Goal: Use online tool/utility: Use online tool/utility

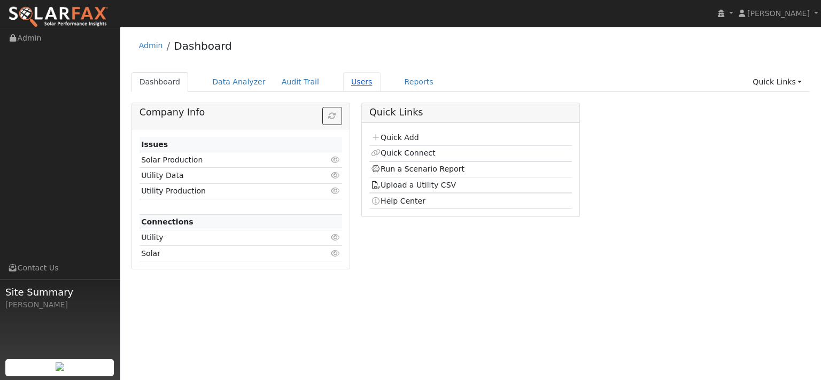
click at [381, 91] on link "Users" at bounding box center [361, 82] width 37 height 20
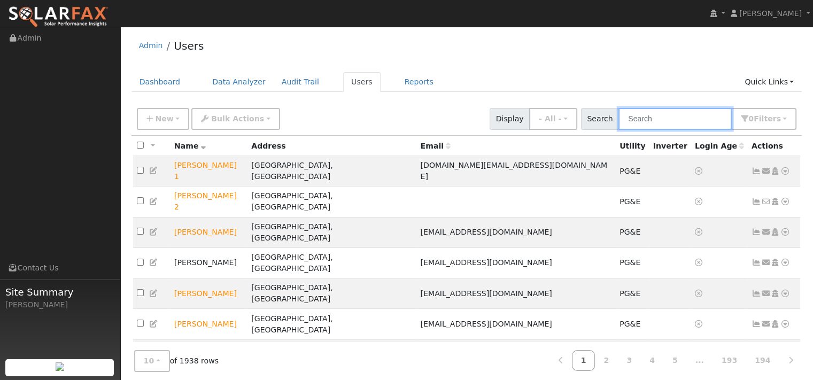
click at [646, 128] on input "text" at bounding box center [675, 119] width 113 height 22
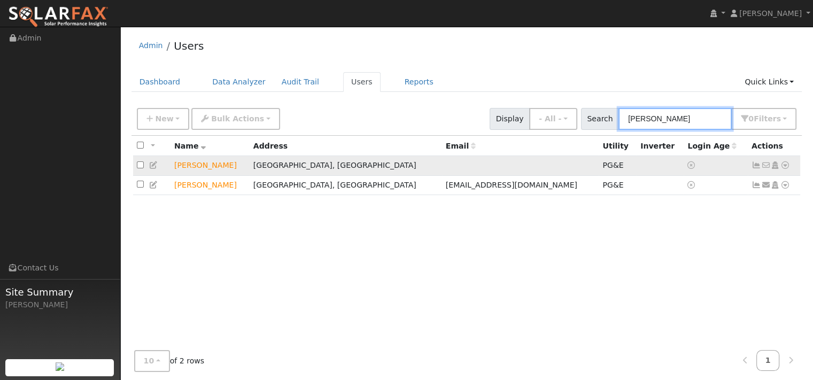
type input "haley"
click at [781, 169] on icon at bounding box center [786, 165] width 10 height 7
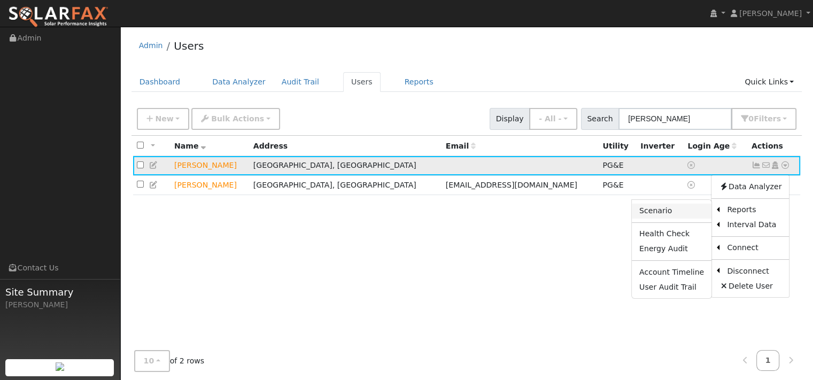
click at [651, 219] on link "Scenario" at bounding box center [672, 211] width 80 height 15
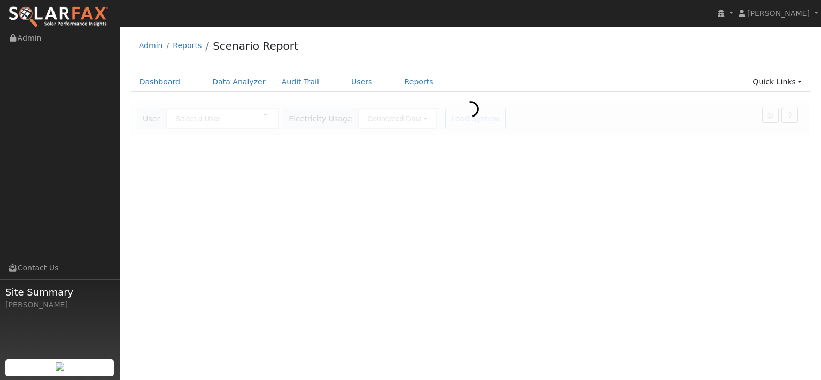
type input "[PERSON_NAME]"
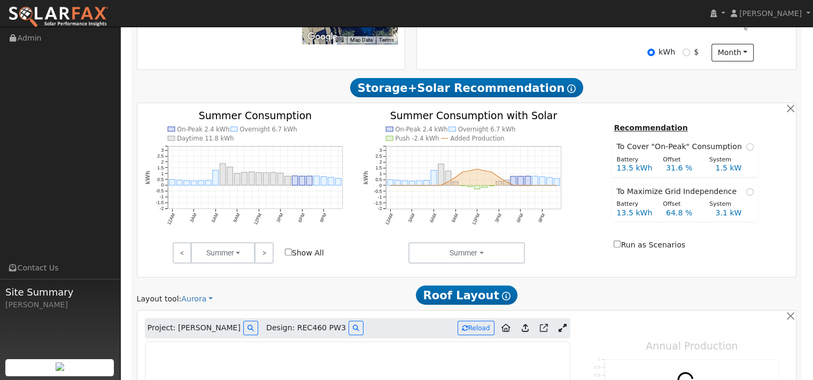
type input "9490"
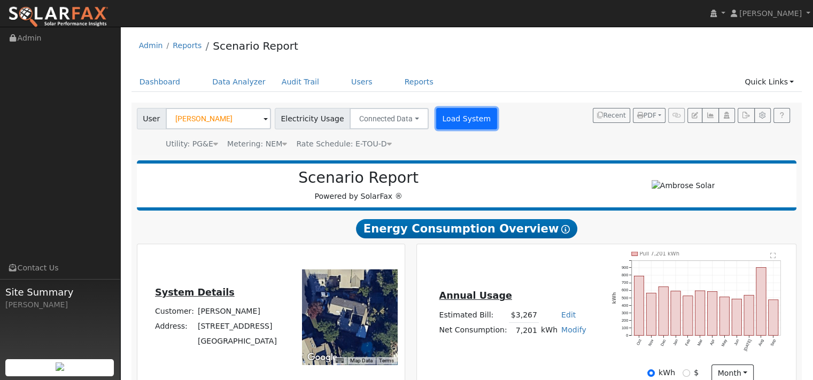
click at [497, 128] on button "Load System" at bounding box center [466, 118] width 61 height 21
type input "9490"
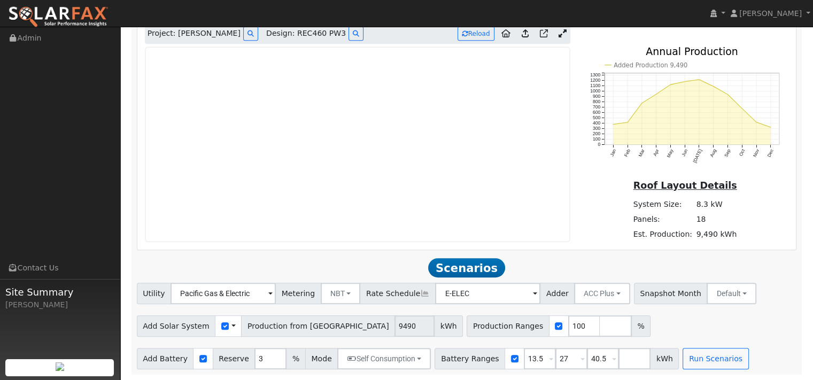
scroll to position [766, 0]
click at [287, 348] on input "3" at bounding box center [271, 358] width 32 height 21
type input "10"
click at [619, 348] on input "40.5" at bounding box center [603, 358] width 32 height 21
type input "4"
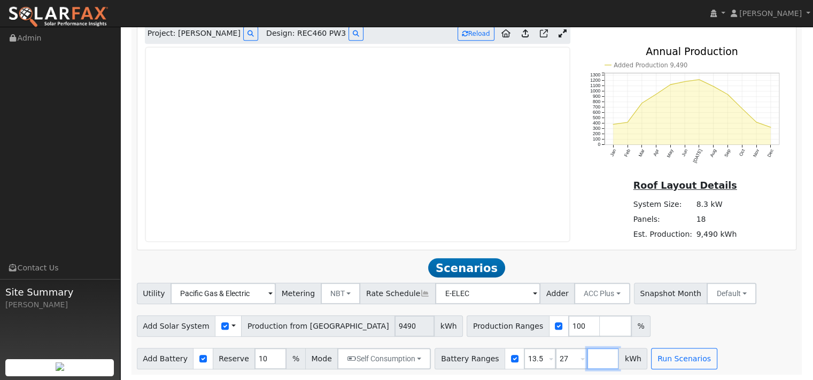
scroll to position [740, 0]
click at [588, 353] on input "27" at bounding box center [572, 358] width 32 height 21
type input "2"
click at [712, 336] on div "Utility Pacific Gas & Electric Metering NBT NEM NBT Rate Schedule E-ELEC Adder …" at bounding box center [467, 326] width 672 height 87
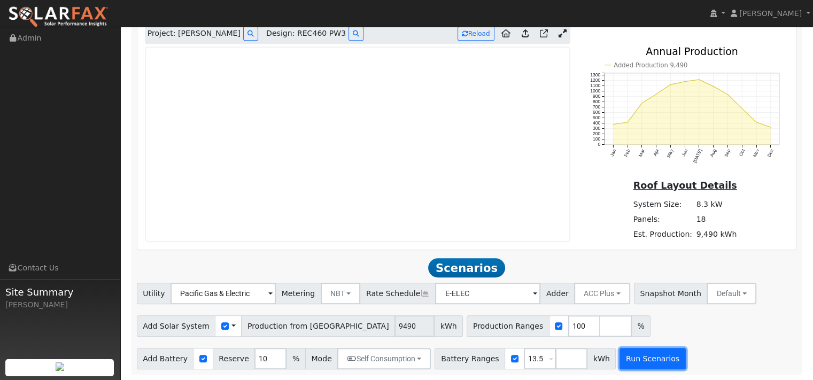
click at [686, 359] on button "Run Scenarios" at bounding box center [653, 358] width 66 height 21
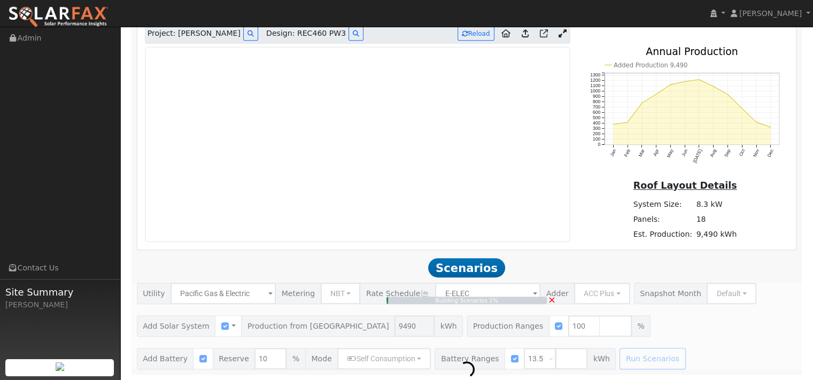
type input "6.3"
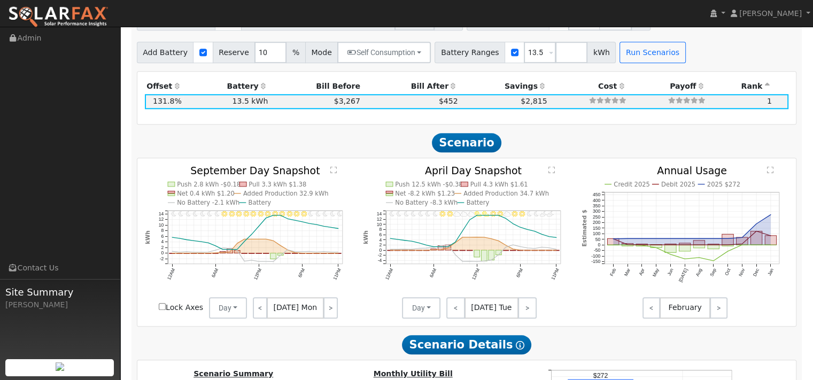
scroll to position [926, 0]
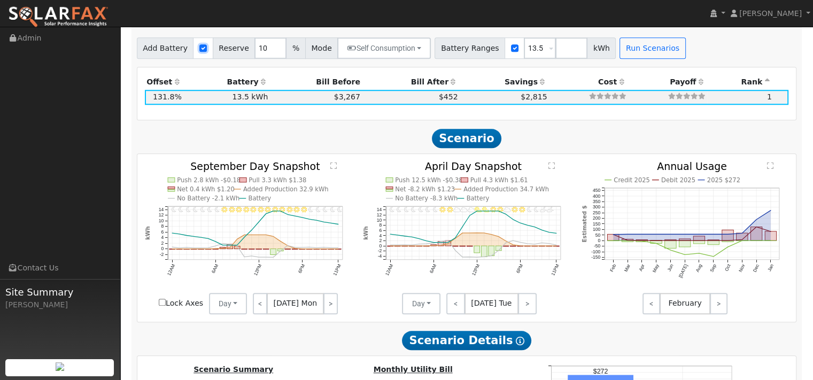
click at [207, 52] on input "checkbox" at bounding box center [202, 47] width 7 height 7
checkbox input "false"
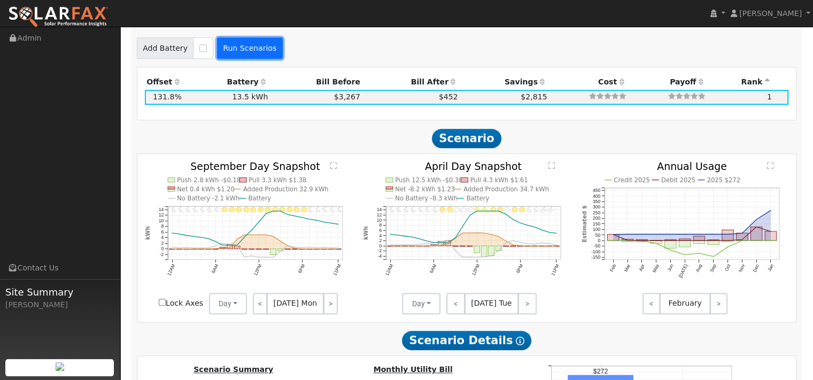
click at [283, 59] on button "Run Scenarios" at bounding box center [250, 47] width 66 height 21
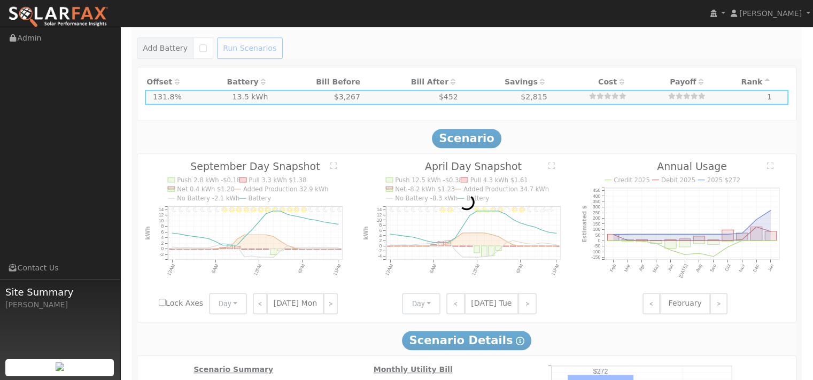
type input "$6,643"
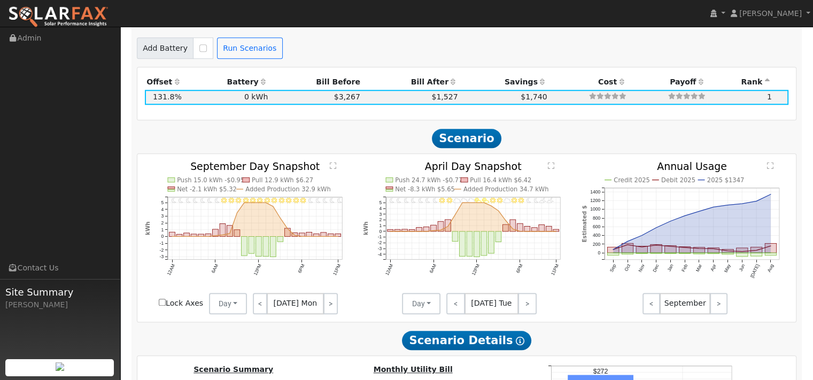
click at [51, 10] on img at bounding box center [58, 17] width 101 height 22
